Goal: Task Accomplishment & Management: Manage account settings

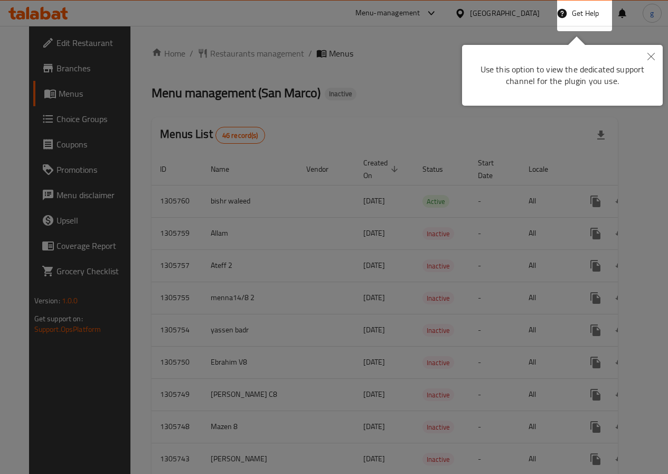
click at [643, 55] on button "Close" at bounding box center [651, 57] width 23 height 24
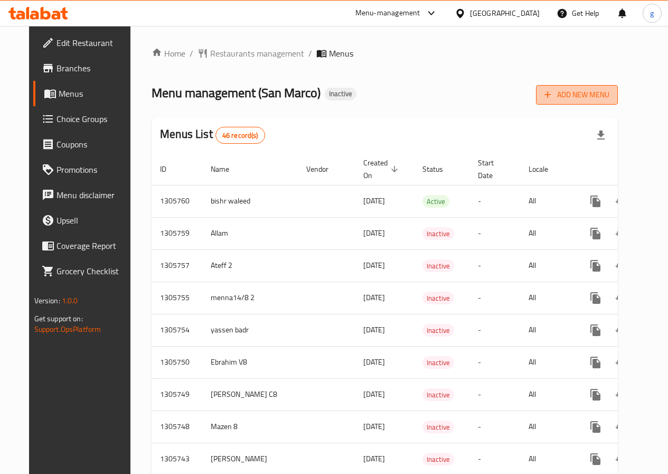
click at [601, 97] on span "Add New Menu" at bounding box center [576, 94] width 65 height 13
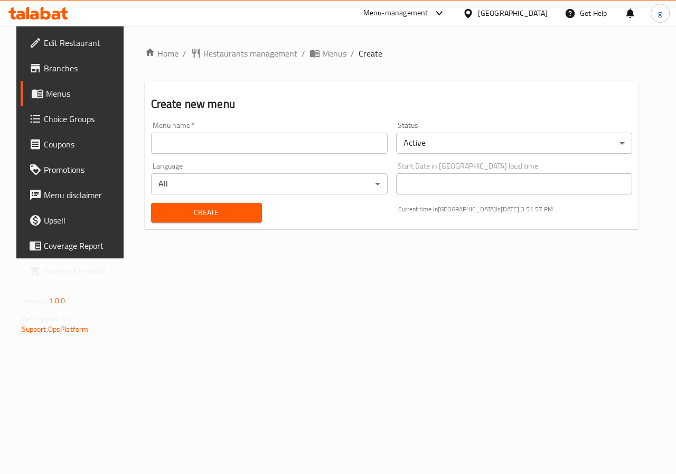
click at [309, 146] on input "text" at bounding box center [269, 143] width 237 height 21
type input "["
type input "جيسوو"
click at [252, 212] on button "Create" at bounding box center [206, 213] width 111 height 20
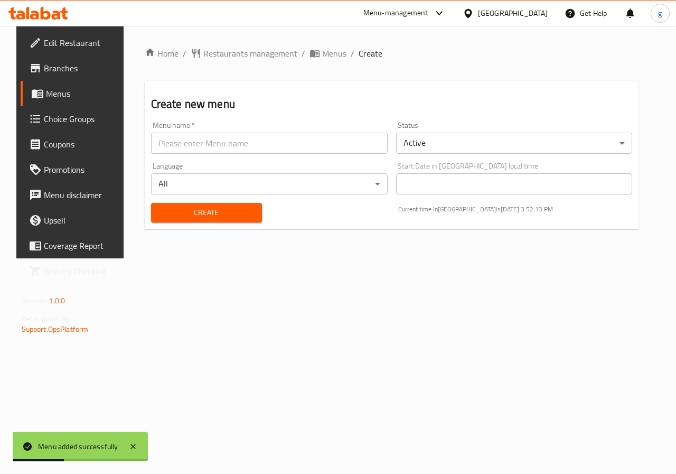
click at [48, 88] on span "Menus" at bounding box center [83, 93] width 75 height 13
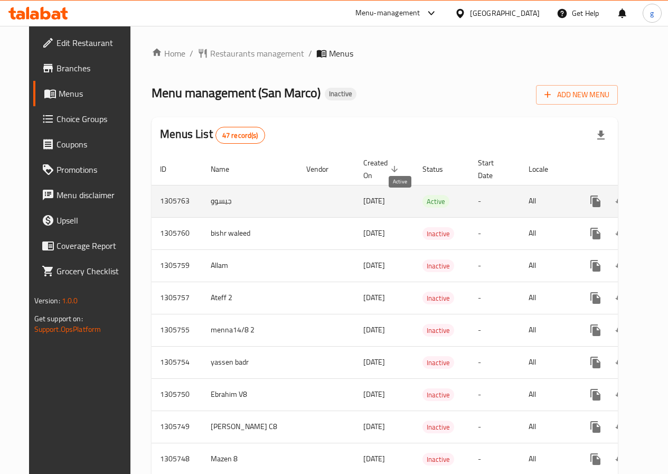
click at [422, 198] on span "Active" at bounding box center [435, 201] width 27 height 12
click at [667, 203] on icon "enhanced table" at bounding box center [672, 201] width 10 height 10
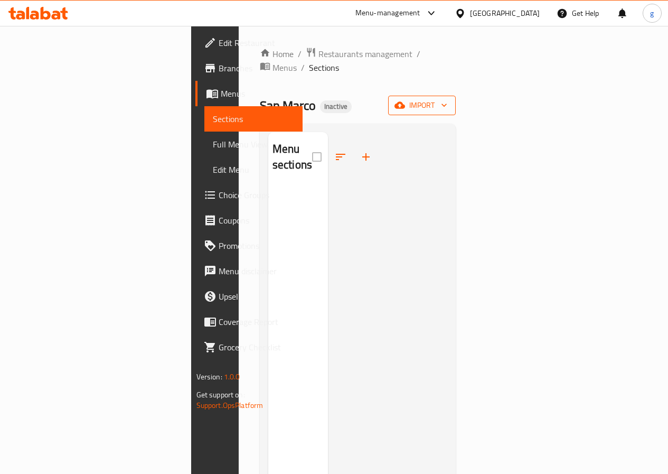
click at [447, 99] on span "import" at bounding box center [422, 105] width 51 height 13
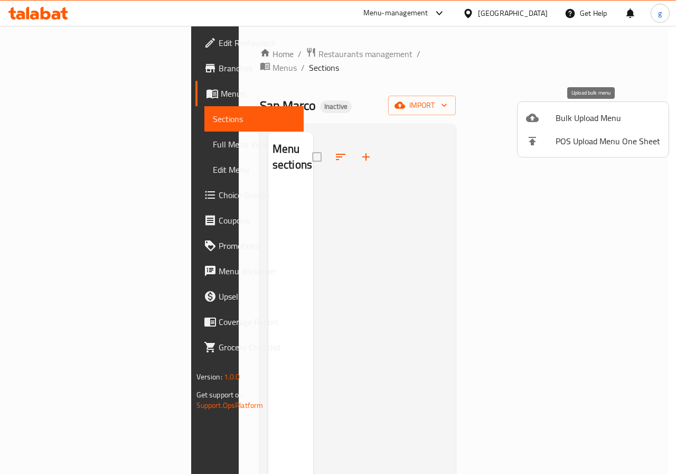
click at [575, 121] on span "Bulk Upload Menu" at bounding box center [608, 117] width 105 height 13
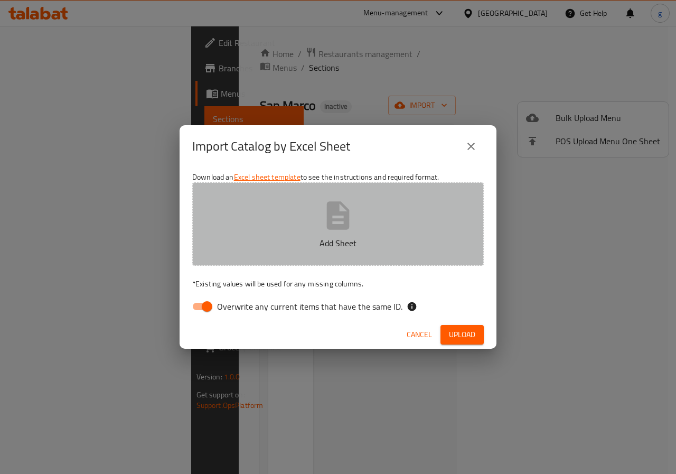
click at [306, 246] on p "Add Sheet" at bounding box center [338, 243] width 259 height 13
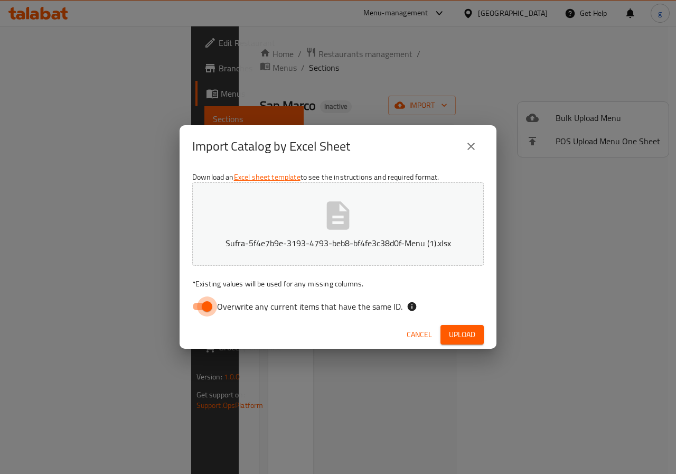
click at [210, 304] on input "Overwrite any current items that have the same ID." at bounding box center [207, 306] width 60 height 20
checkbox input "false"
click at [458, 332] on span "Upload" at bounding box center [462, 334] width 26 height 13
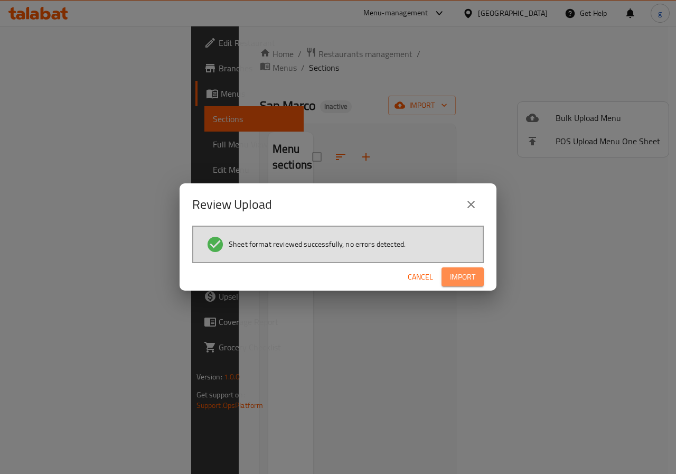
click at [465, 275] on span "Import" at bounding box center [462, 276] width 25 height 13
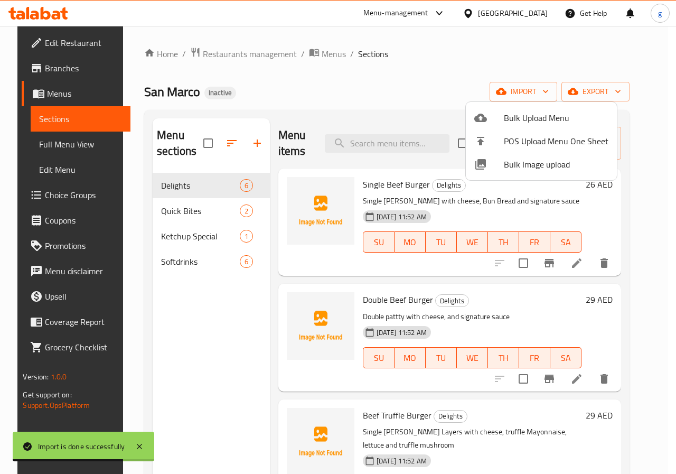
drag, startPoint x: 635, startPoint y: 240, endPoint x: 631, endPoint y: 266, distance: 26.8
click at [631, 266] on div at bounding box center [338, 237] width 676 height 474
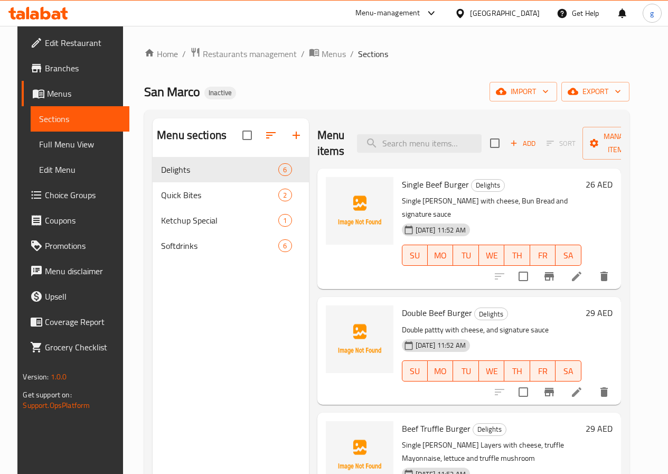
click at [402, 184] on span "Single Beef Burger" at bounding box center [435, 184] width 67 height 16
click at [581, 271] on icon at bounding box center [577, 276] width 10 height 10
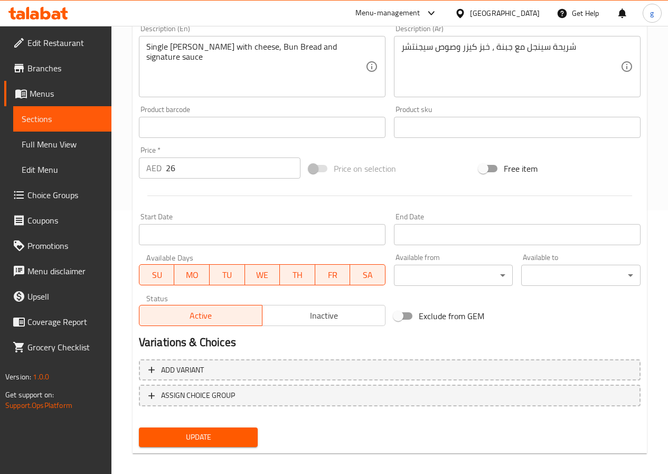
scroll to position [264, 0]
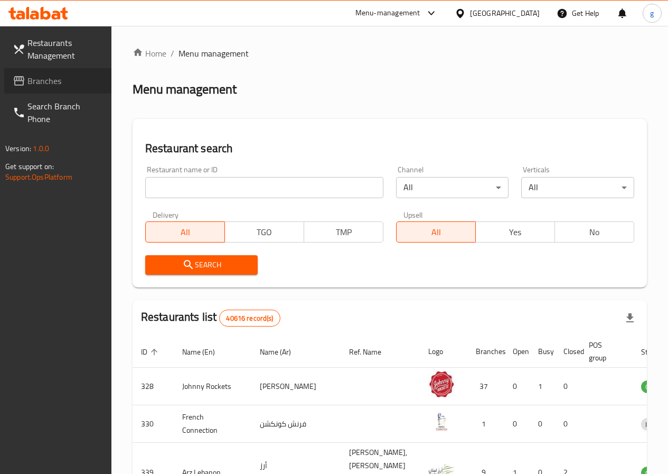
click at [58, 77] on span "Branches" at bounding box center [65, 80] width 76 height 13
click at [227, 192] on input "search" at bounding box center [264, 187] width 238 height 21
click at [52, 79] on span "Branches" at bounding box center [65, 80] width 76 height 13
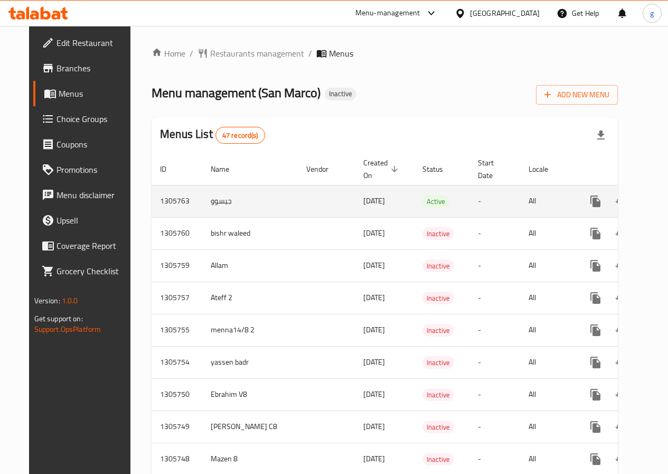
scroll to position [53, 0]
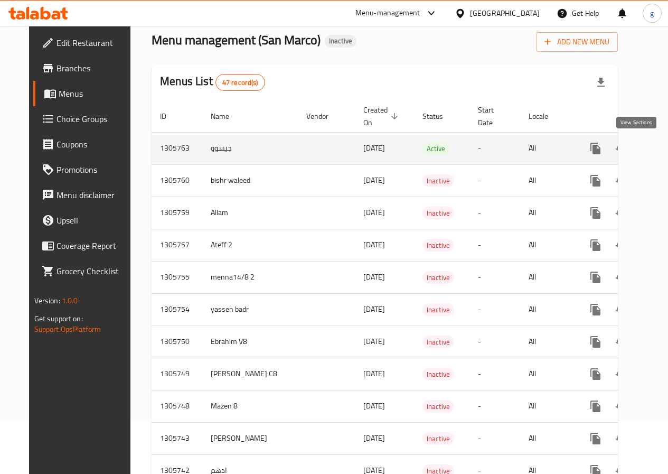
click at [665, 151] on icon "enhanced table" at bounding box center [671, 148] width 13 height 13
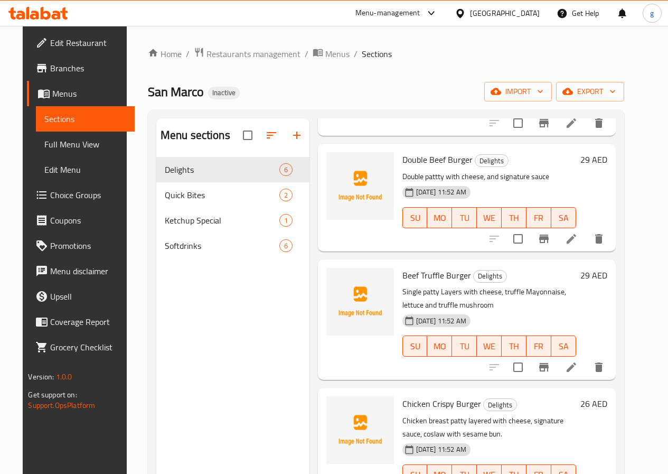
scroll to position [158, 0]
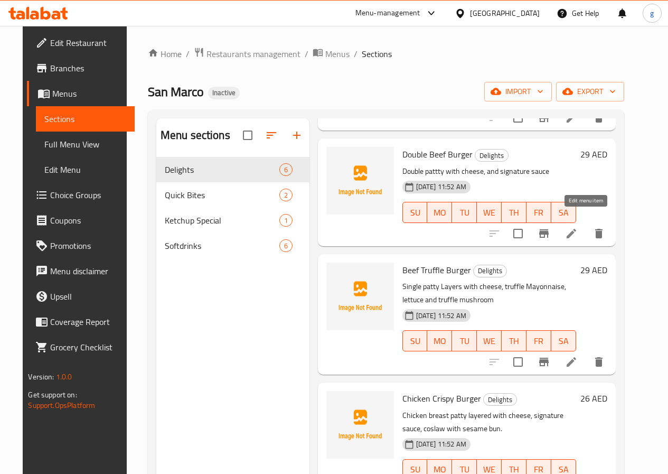
click at [578, 227] on icon at bounding box center [571, 233] width 13 height 13
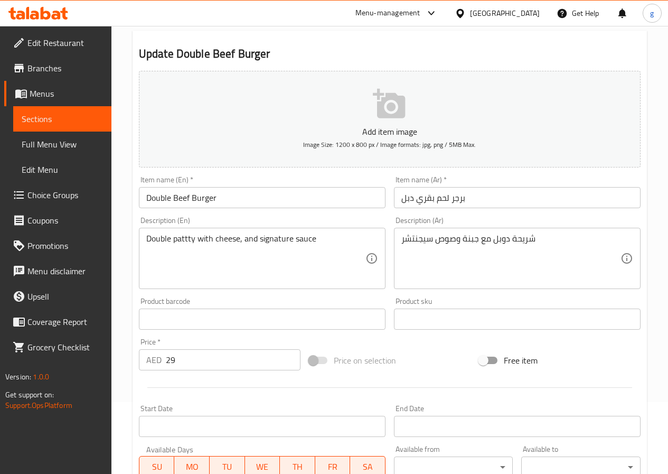
scroll to position [106, 0]
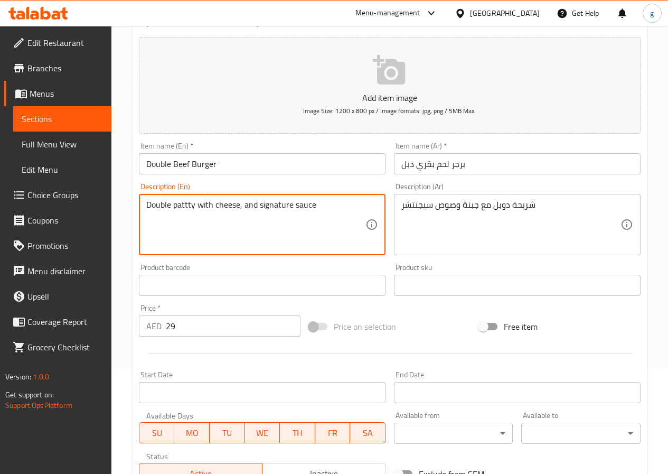
drag, startPoint x: 192, startPoint y: 211, endPoint x: 182, endPoint y: 211, distance: 10.0
click at [182, 211] on textarea "Double pattty with cheese, and signature sauce" at bounding box center [255, 225] width 219 height 50
click at [175, 206] on textarea "Double pattty with cheese, and signature sauce" at bounding box center [255, 225] width 219 height 50
drag, startPoint x: 172, startPoint y: 208, endPoint x: 189, endPoint y: 215, distance: 19.1
click at [189, 215] on textarea "Double pattty with cheese, and signature sauce" at bounding box center [255, 225] width 219 height 50
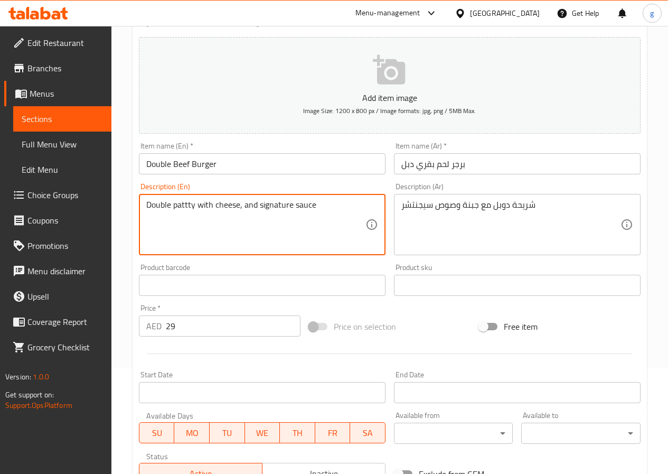
click at [194, 215] on textarea "Double pattty with cheese, and signature sauce" at bounding box center [255, 225] width 219 height 50
click at [63, 98] on span "Menus" at bounding box center [66, 93] width 73 height 13
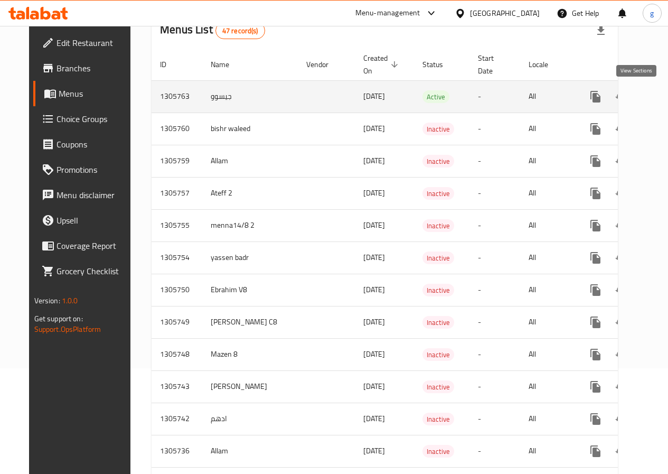
click at [659, 103] on link "enhanced table" at bounding box center [671, 96] width 25 height 25
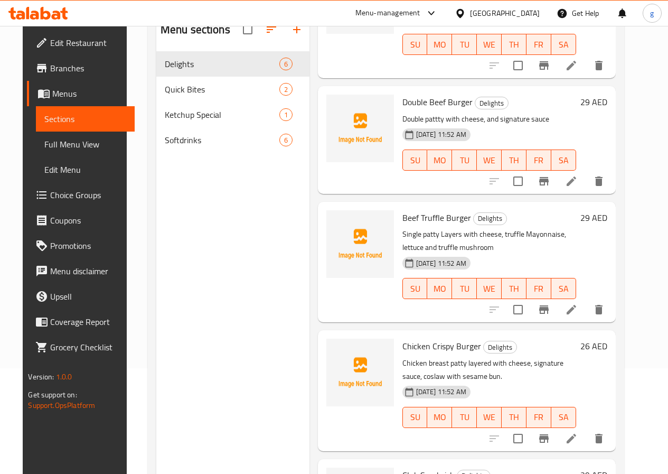
scroll to position [106, 0]
click at [586, 299] on li at bounding box center [572, 308] width 30 height 19
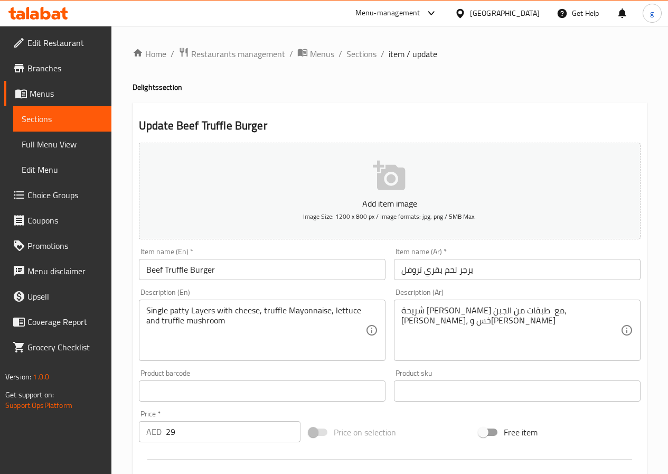
scroll to position [53, 0]
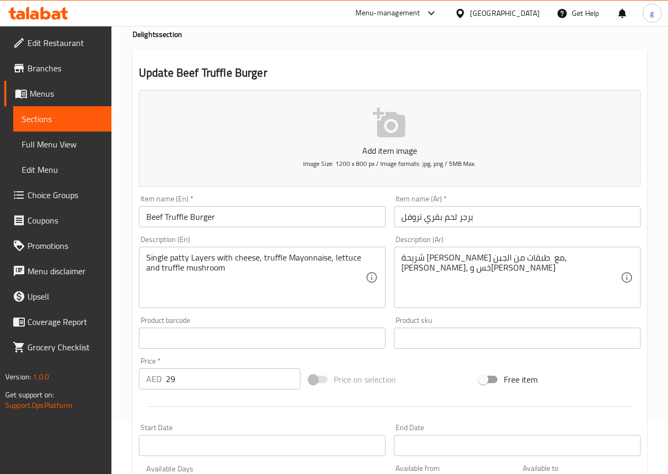
drag, startPoint x: 61, startPoint y: 143, endPoint x: 78, endPoint y: 151, distance: 18.9
click at [61, 143] on span "Full Menu View" at bounding box center [62, 144] width 81 height 13
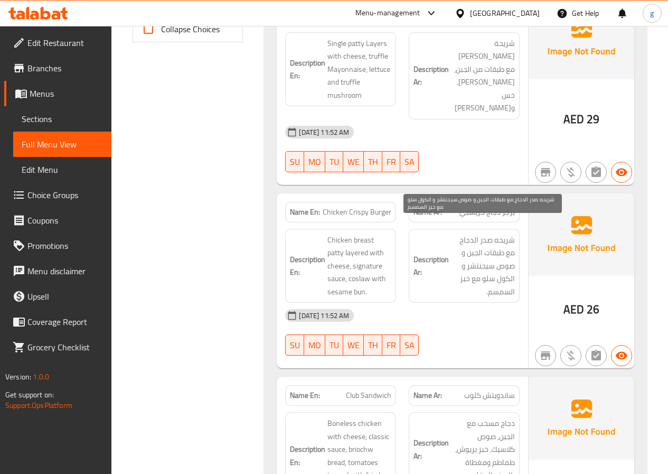
scroll to position [528, 0]
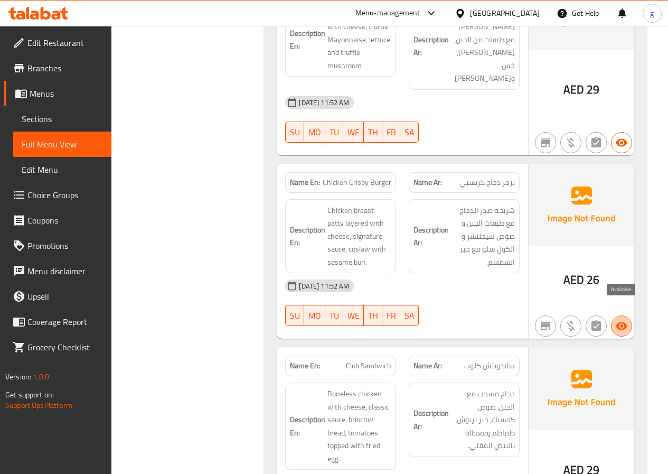
click at [618, 322] on icon "button" at bounding box center [622, 326] width 12 height 8
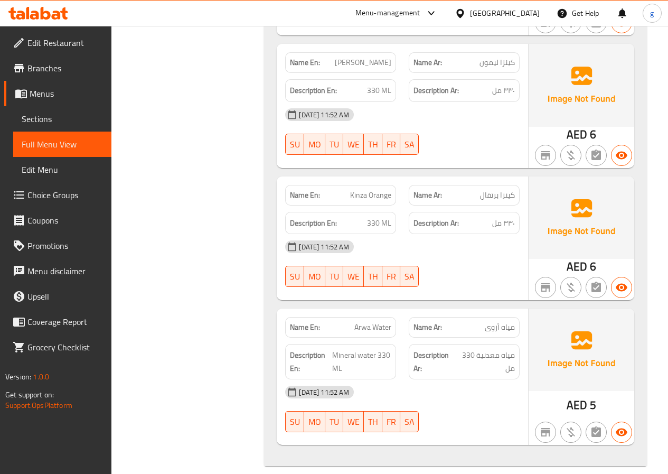
scroll to position [2362, 0]
